Goal: Task Accomplishment & Management: Complete application form

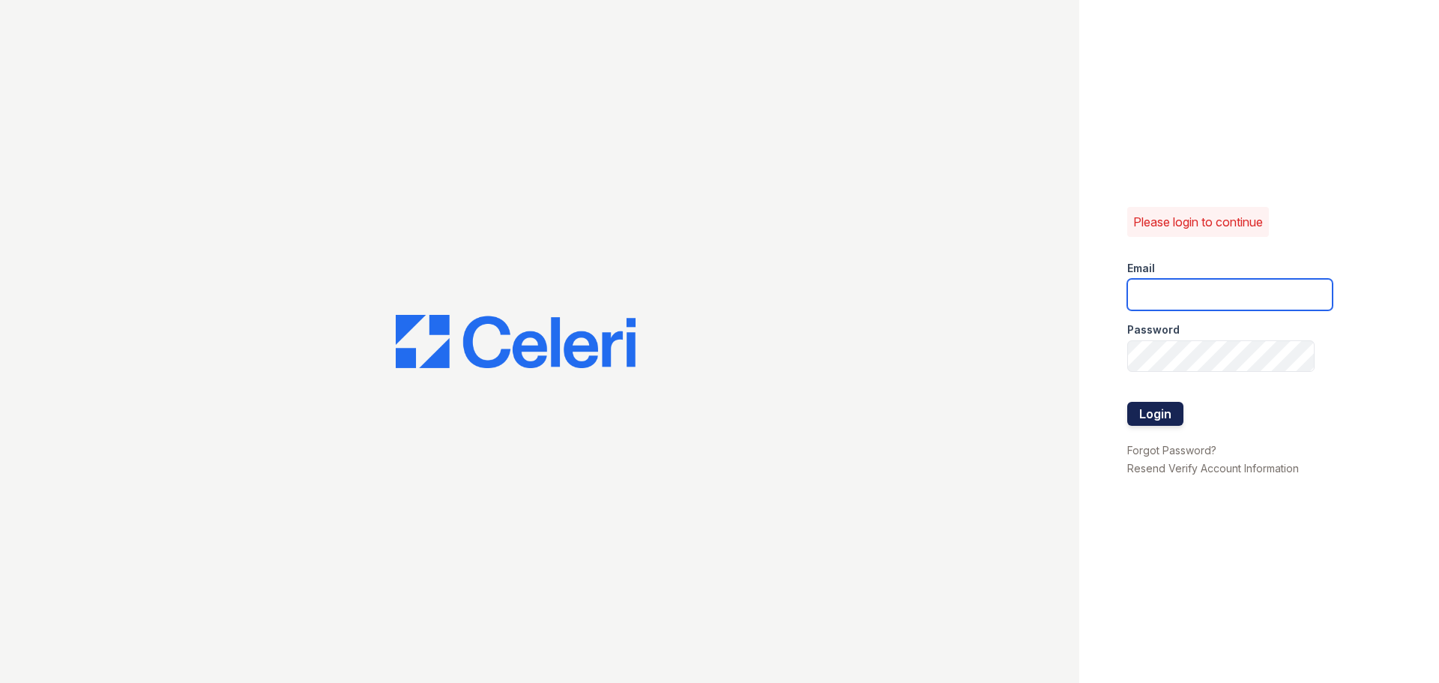
type input "[EMAIL_ADDRESS][DOMAIN_NAME]"
click at [1165, 411] on button "Login" at bounding box center [1155, 414] width 56 height 24
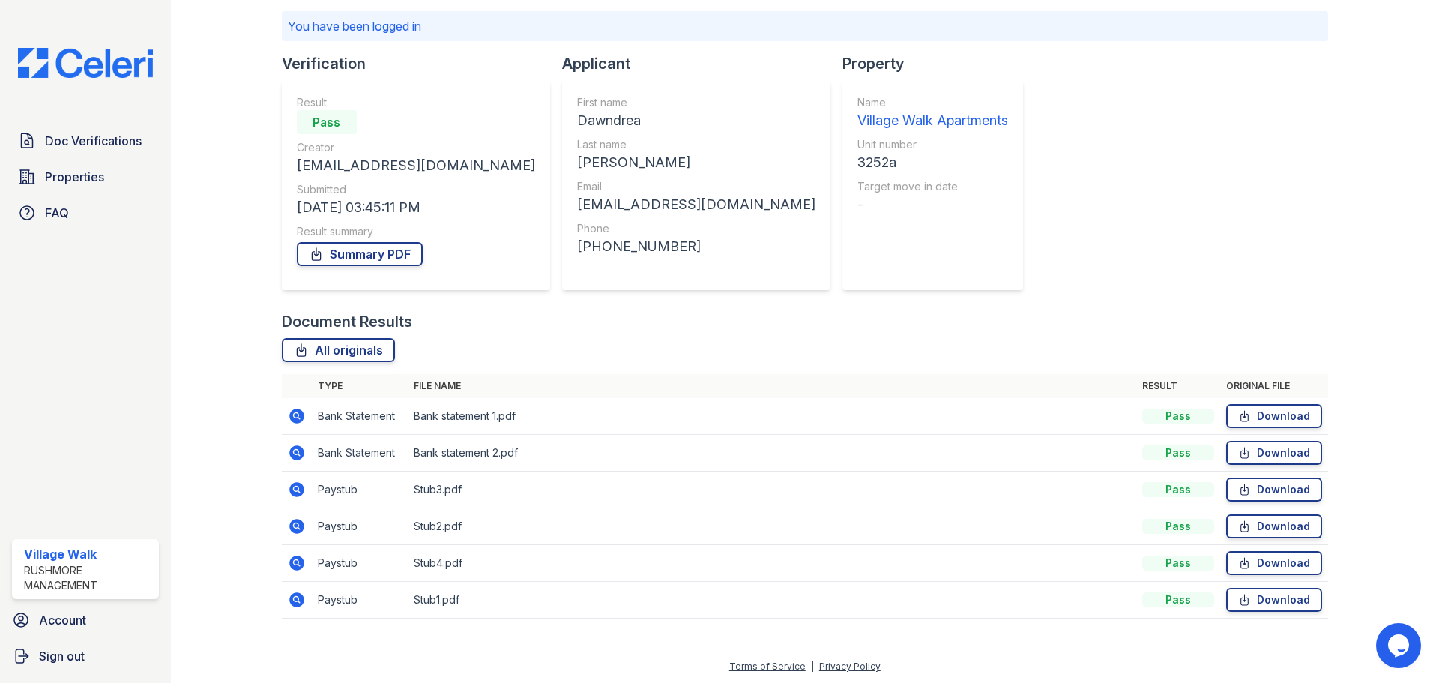
scroll to position [101, 0]
click at [92, 140] on span "Doc Verifications" at bounding box center [93, 141] width 97 height 18
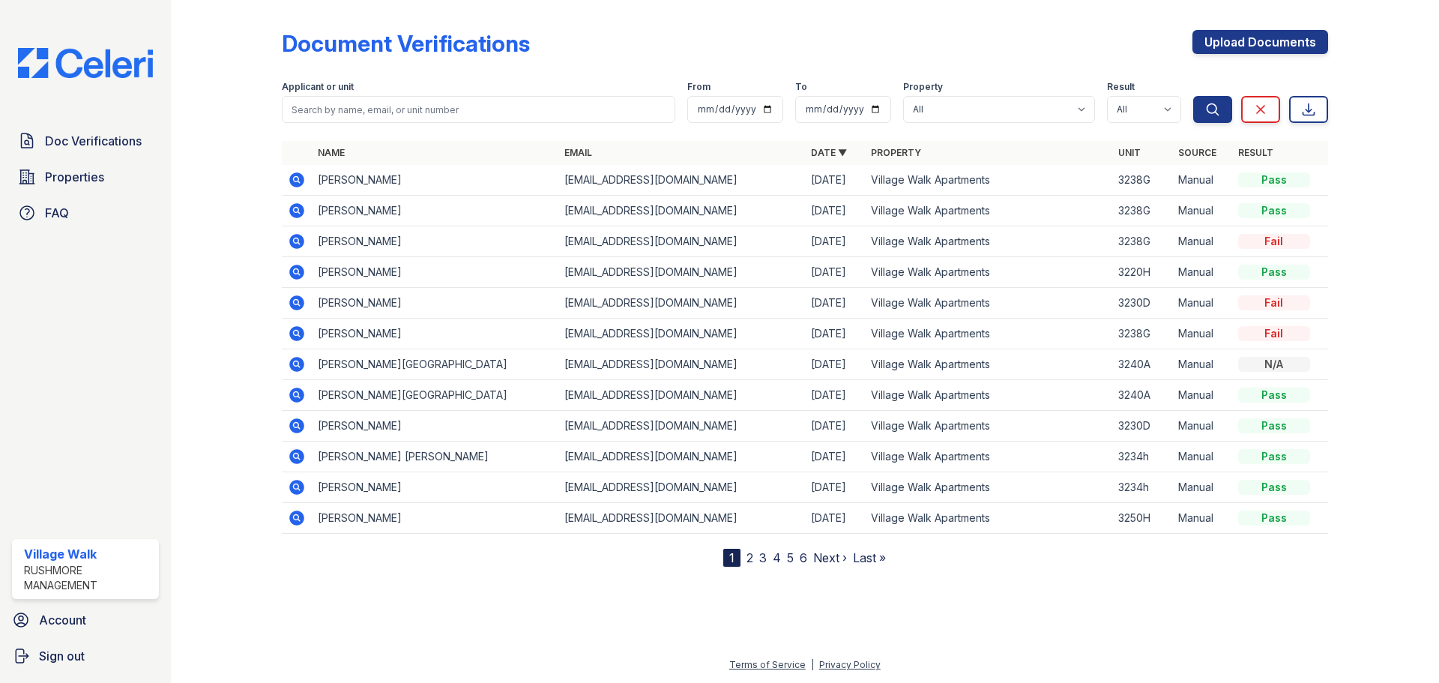
click at [1188, 332] on td "Manual" at bounding box center [1202, 333] width 60 height 31
click at [1255, 43] on link "Upload Documents" at bounding box center [1260, 42] width 136 height 24
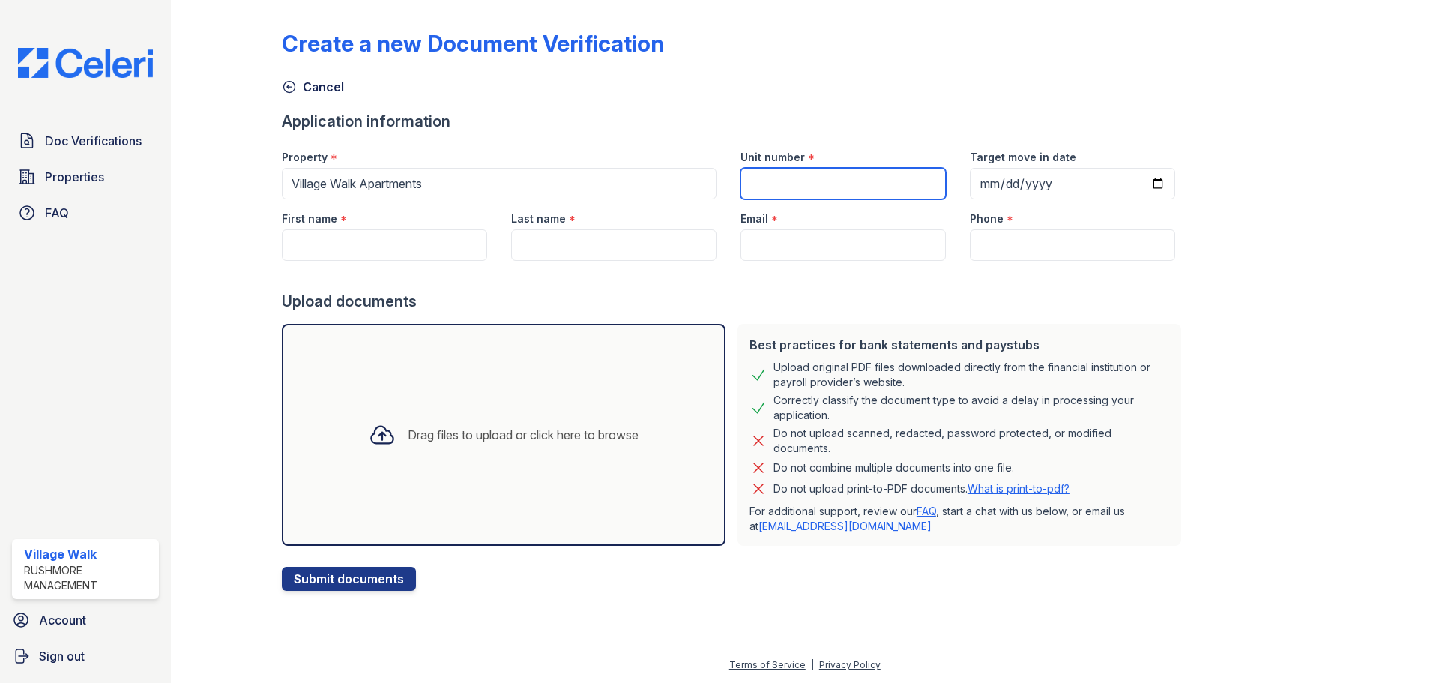
click at [809, 181] on input "Unit number" at bounding box center [842, 183] width 205 height 31
type input "3238G"
